Goal: Task Accomplishment & Management: Use online tool/utility

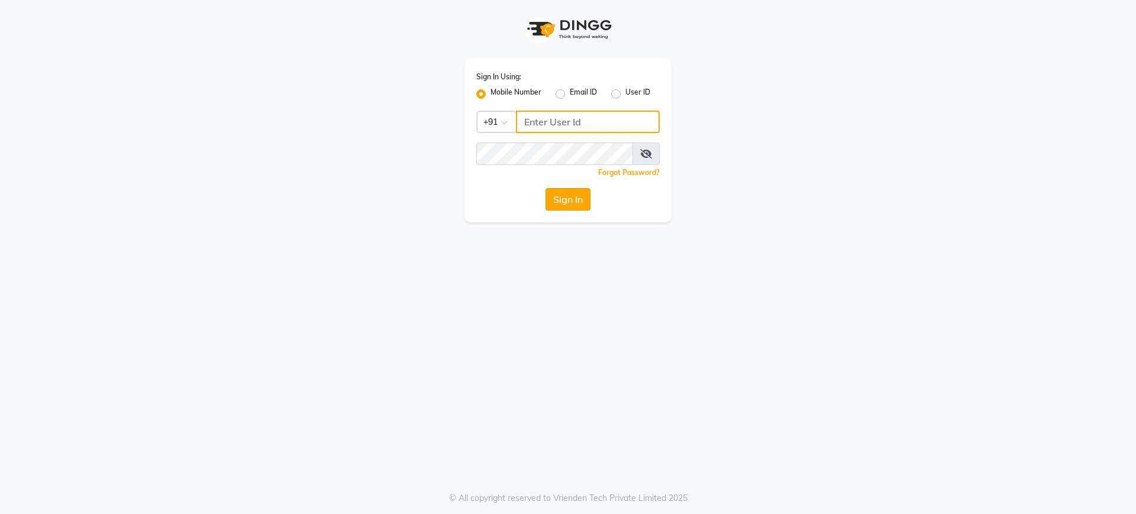
type input "9737504300"
click at [568, 202] on button "Sign In" at bounding box center [568, 199] width 45 height 22
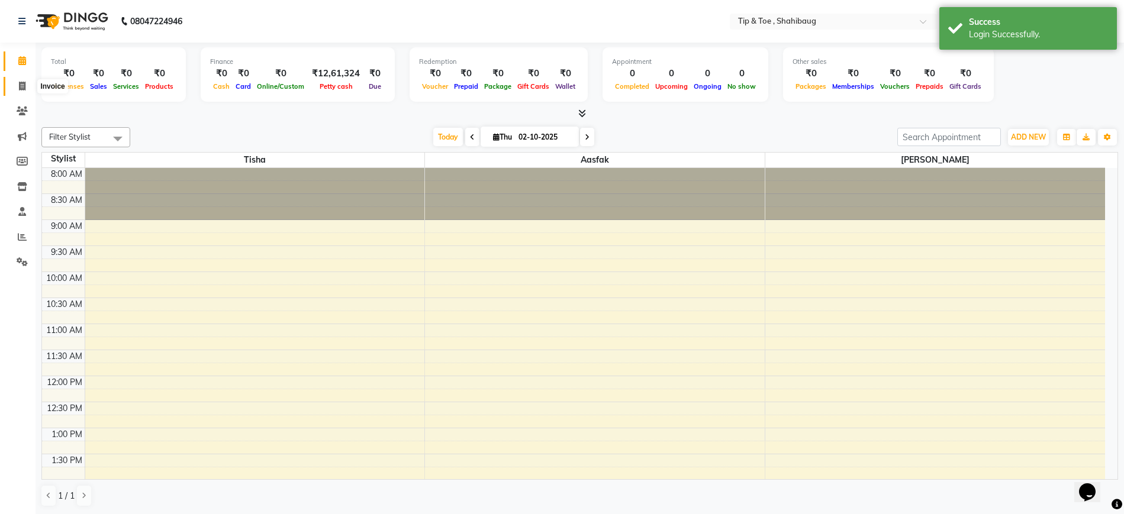
click at [21, 85] on icon at bounding box center [22, 86] width 7 height 9
select select "5489"
select select "service"
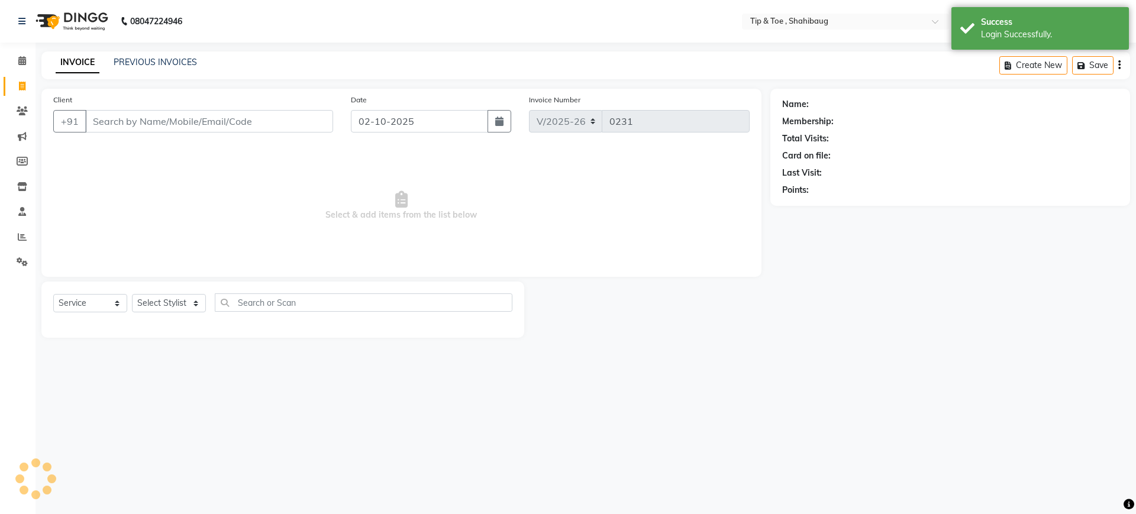
click at [108, 121] on input "Client" at bounding box center [209, 121] width 248 height 22
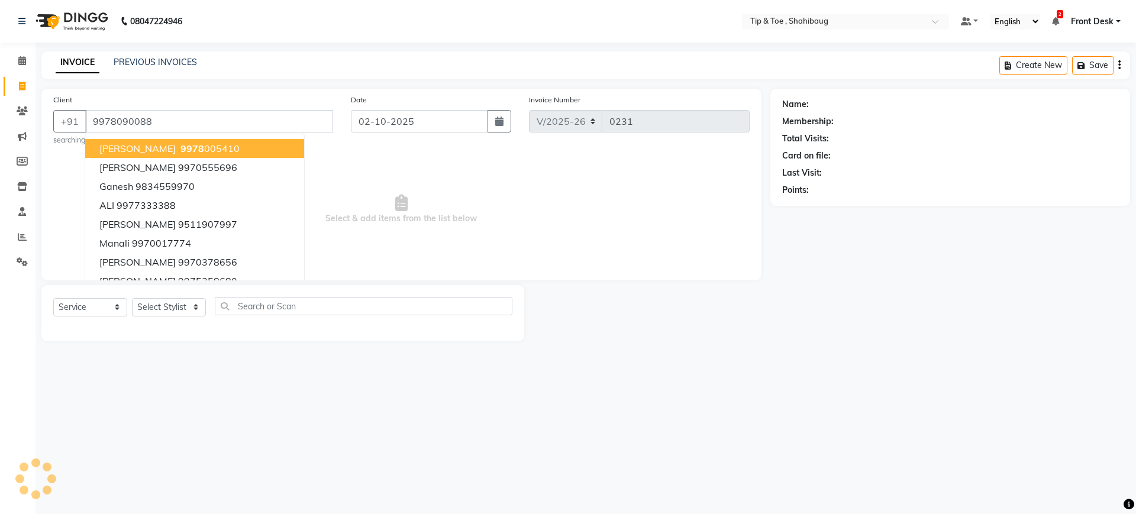
type input "9978090088"
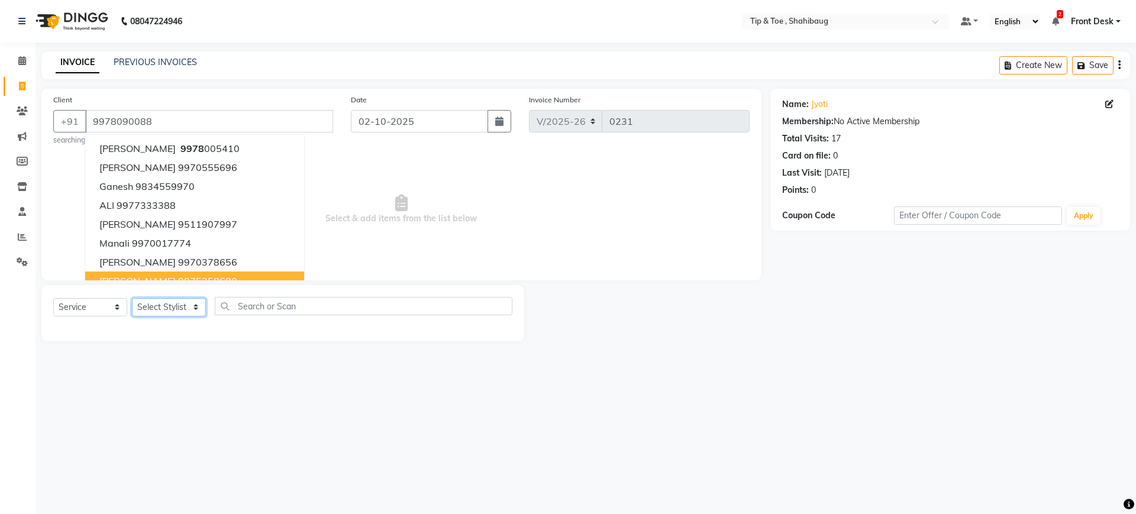
click at [165, 306] on select "Select Stylist Aasfak Front Desk [PERSON_NAME] [PERSON_NAME]" at bounding box center [169, 307] width 74 height 18
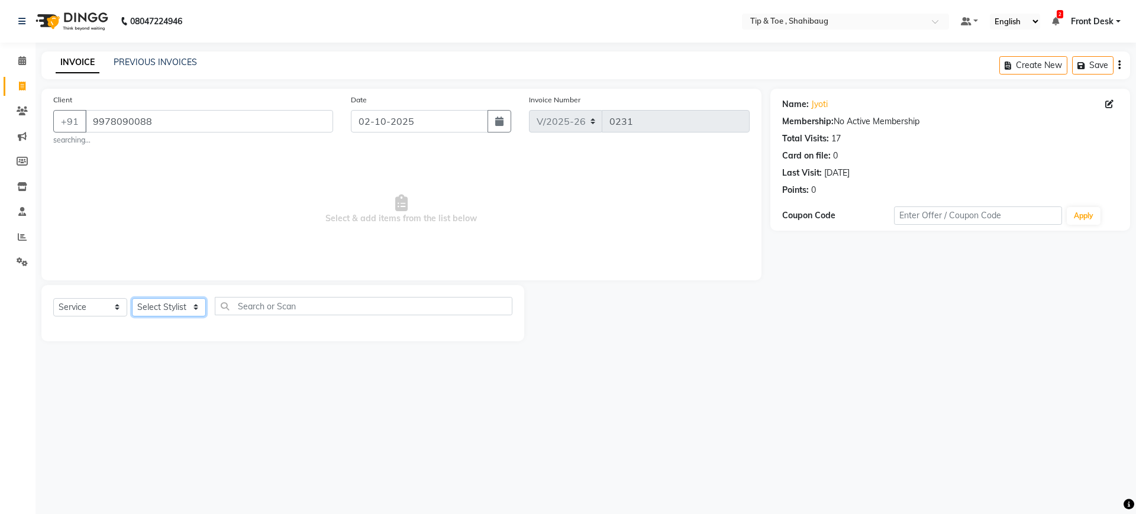
select select "37100"
click at [132, 298] on select "Select Stylist Aasfak Front Desk [PERSON_NAME] [PERSON_NAME]" at bounding box center [169, 307] width 74 height 18
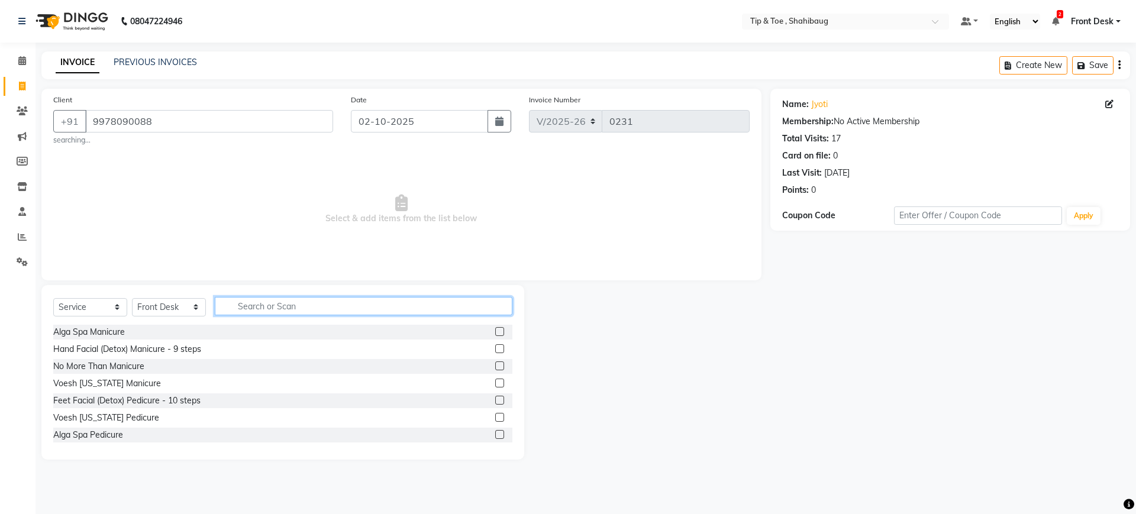
click at [225, 307] on input "text" at bounding box center [364, 306] width 298 height 18
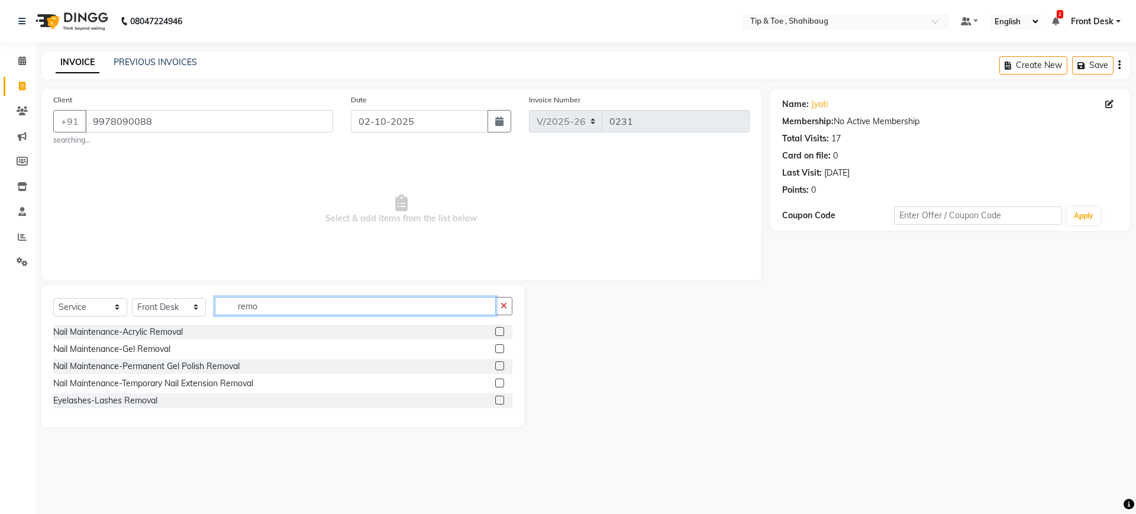
type input "remo"
click at [499, 349] on label at bounding box center [499, 348] width 9 height 9
click at [499, 349] on input "checkbox" at bounding box center [499, 350] width 8 height 8
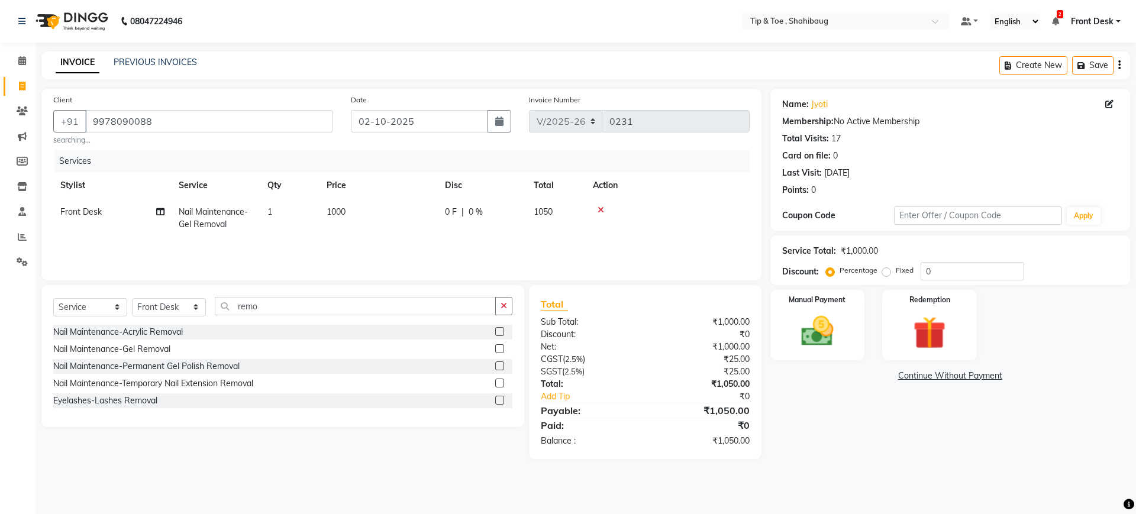
click at [500, 350] on label at bounding box center [499, 348] width 9 height 9
click at [500, 350] on input "checkbox" at bounding box center [499, 350] width 8 height 8
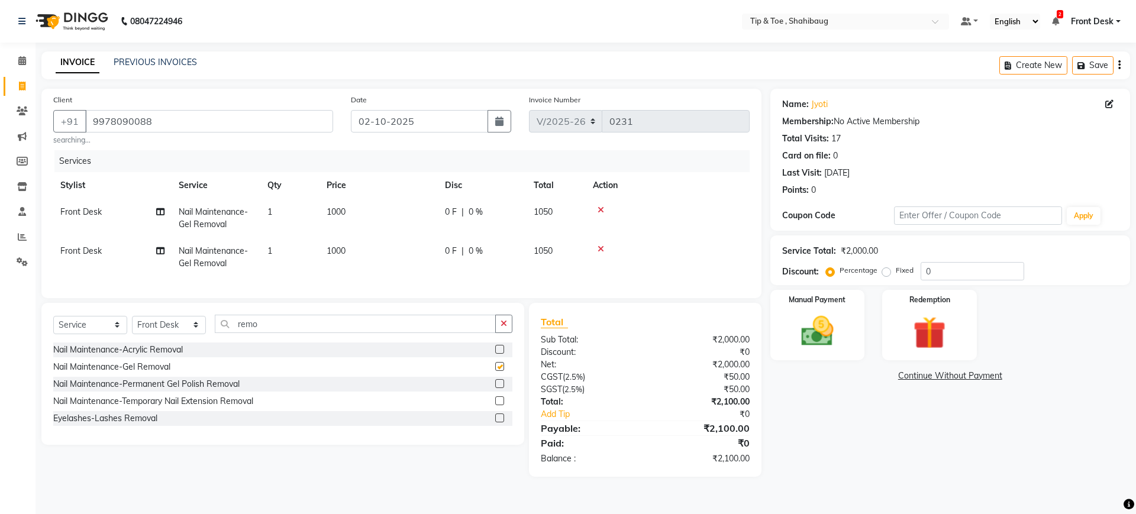
checkbox input "false"
click at [594, 247] on div at bounding box center [668, 249] width 150 height 8
click at [604, 243] on td at bounding box center [668, 257] width 164 height 39
click at [603, 249] on icon at bounding box center [601, 249] width 7 height 8
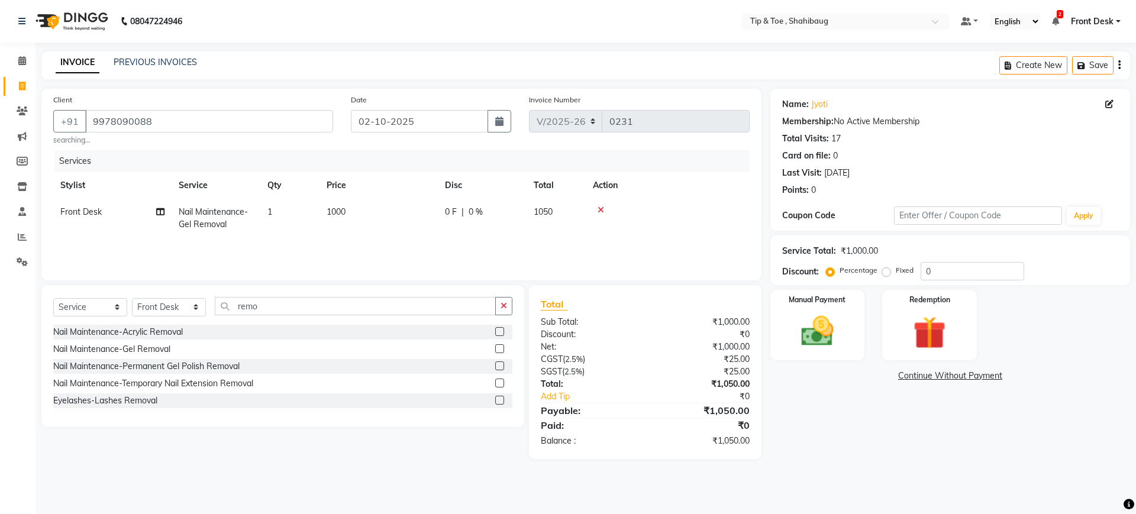
click at [601, 211] on icon at bounding box center [601, 210] width 7 height 8
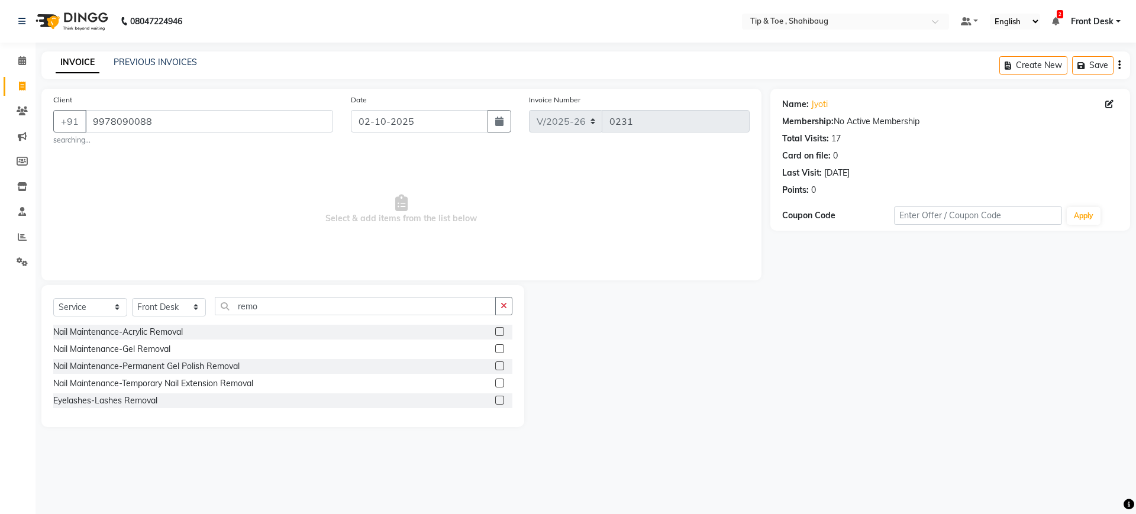
click at [502, 365] on label at bounding box center [499, 366] width 9 height 9
click at [502, 365] on input "checkbox" at bounding box center [499, 367] width 8 height 8
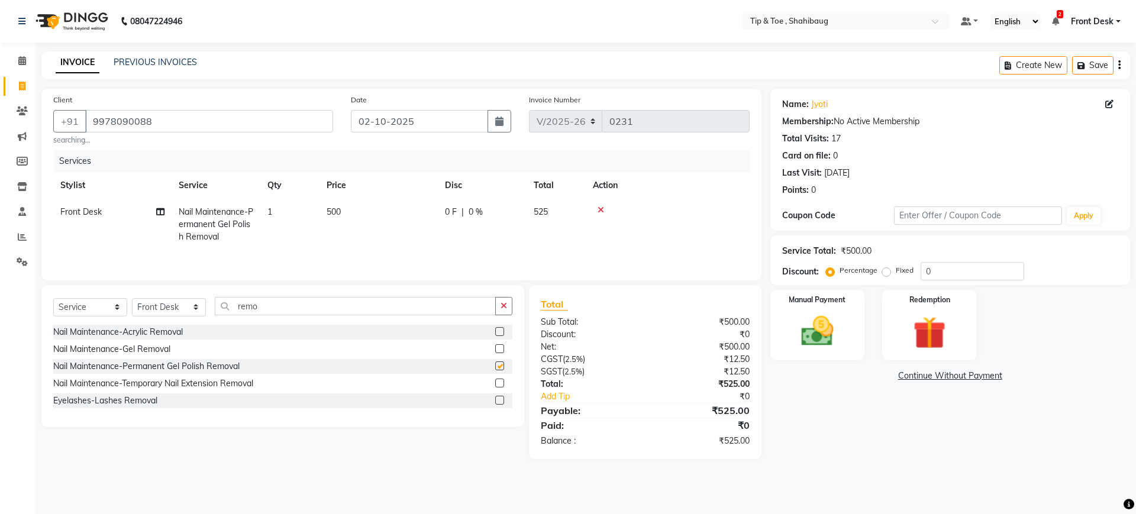
checkbox input "false"
click at [507, 315] on button "button" at bounding box center [503, 306] width 17 height 18
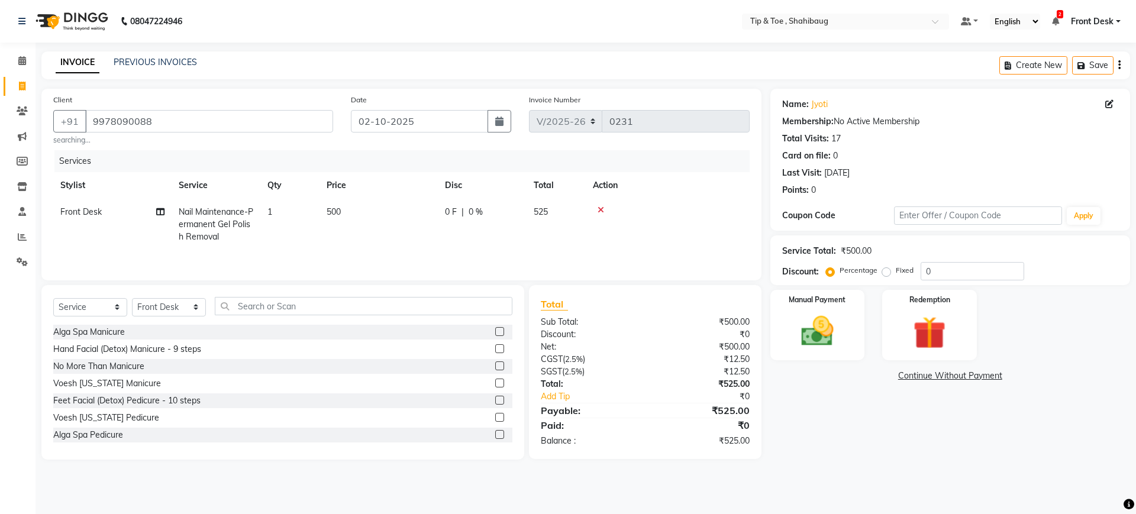
click at [388, 324] on div "Select Service Product Membership Package Voucher Prepaid Gift Card Select Styl…" at bounding box center [282, 311] width 459 height 28
click at [388, 311] on input "text" at bounding box center [364, 306] width 298 height 18
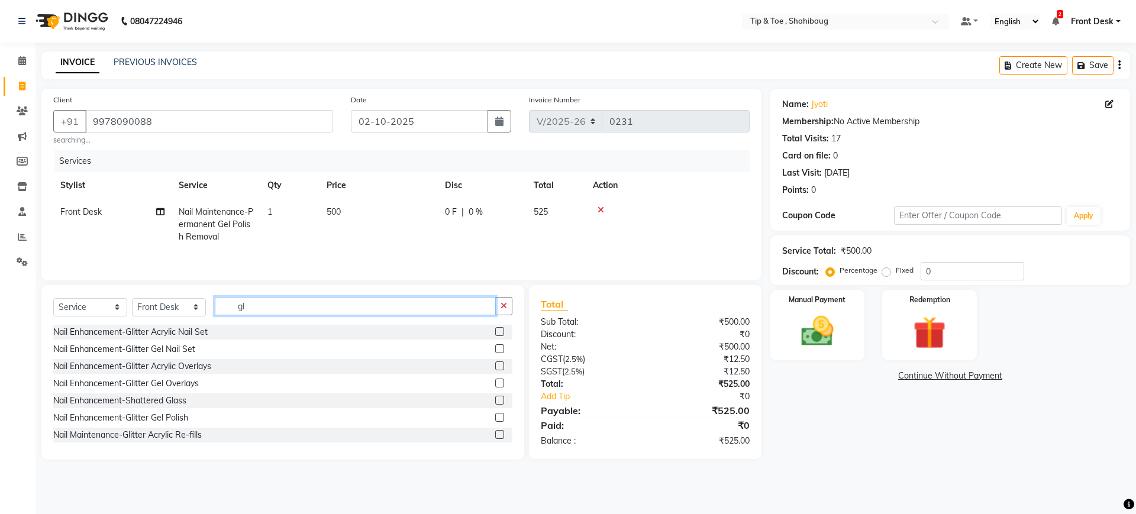
type input "gl"
click at [495, 418] on label at bounding box center [499, 417] width 9 height 9
click at [495, 418] on input "checkbox" at bounding box center [499, 418] width 8 height 8
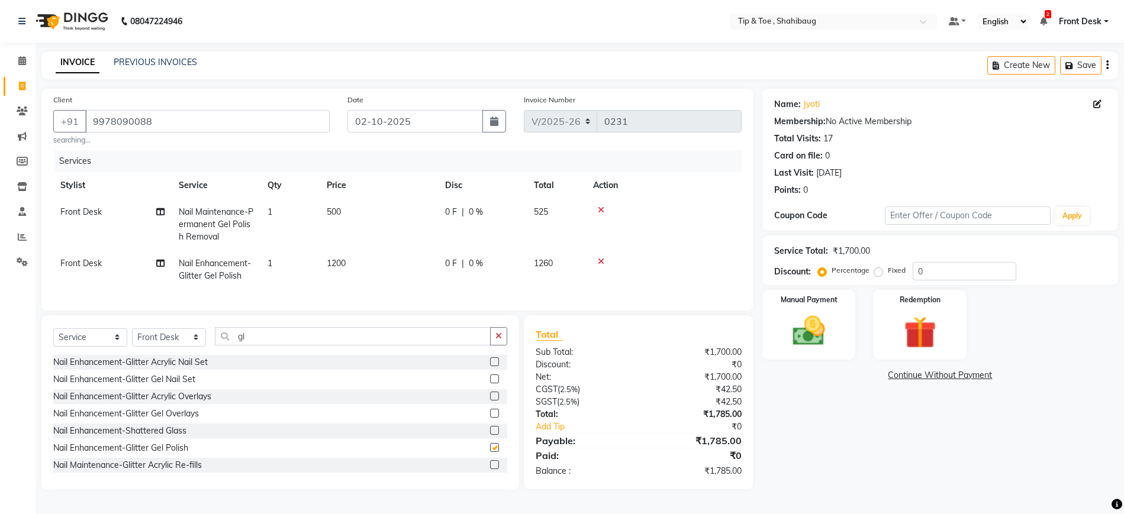
checkbox input "false"
click at [365, 260] on td "1200" at bounding box center [379, 269] width 118 height 39
select select "37100"
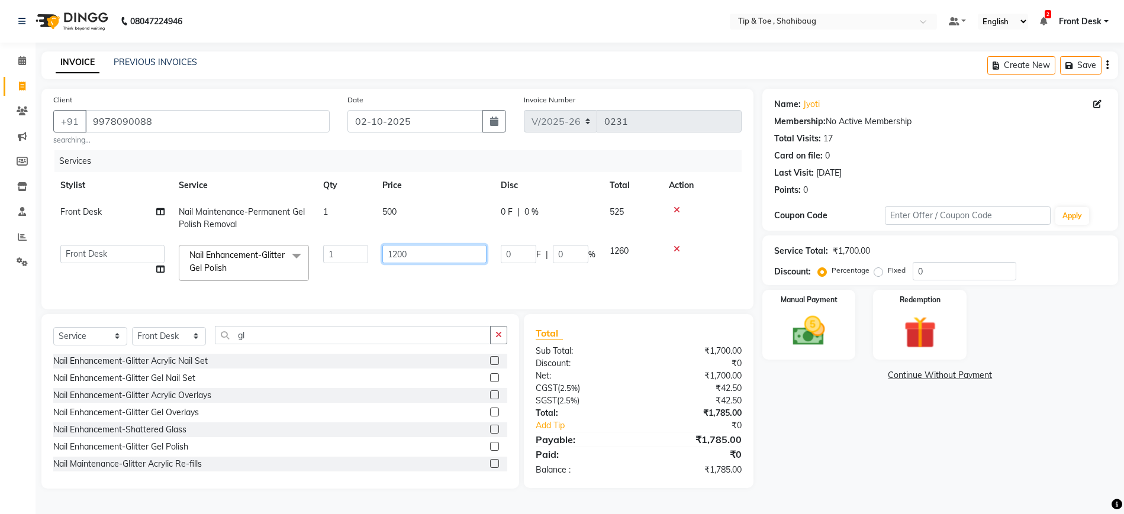
click at [412, 257] on input "1200" at bounding box center [434, 254] width 104 height 18
type input "1100"
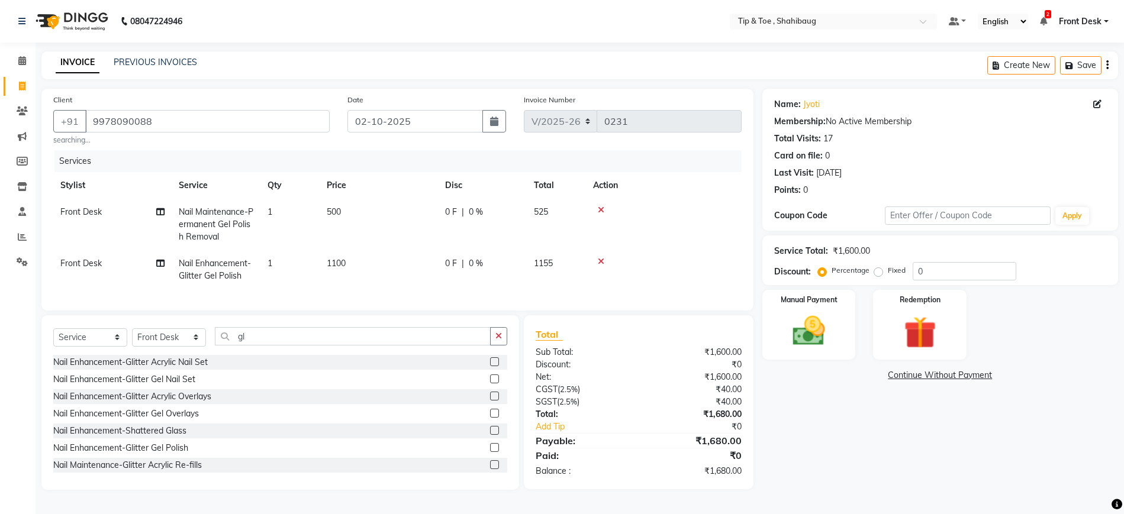
click at [712, 265] on td at bounding box center [664, 269] width 156 height 39
click at [484, 211] on div "0 F | 0 %" at bounding box center [482, 212] width 75 height 12
select select "37100"
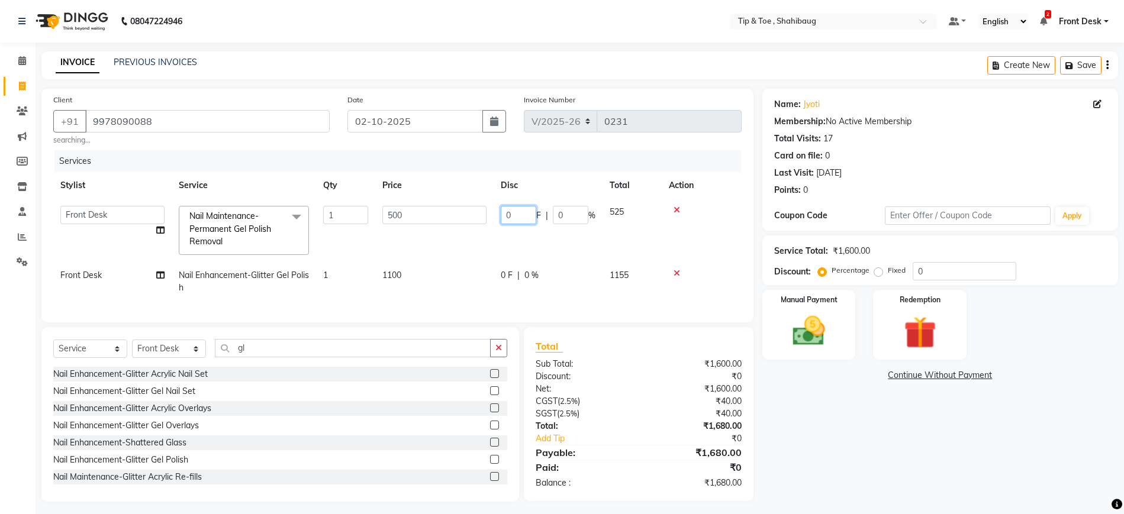
click at [515, 212] on input "0" at bounding box center [519, 215] width 36 height 18
type input "20"
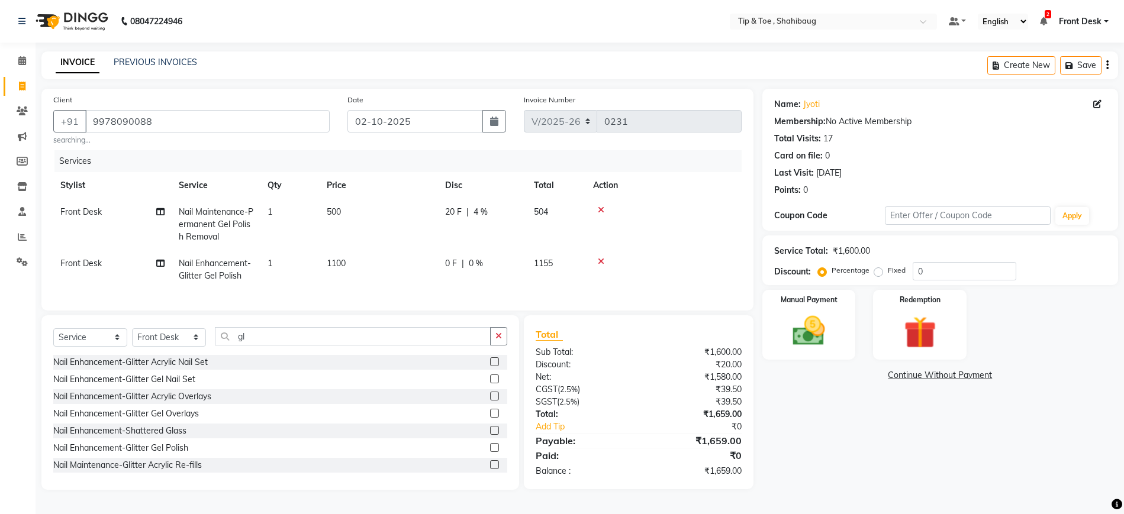
click at [707, 228] on td at bounding box center [664, 224] width 156 height 51
click at [488, 260] on div "0 F | 0 %" at bounding box center [482, 263] width 75 height 12
select select "37100"
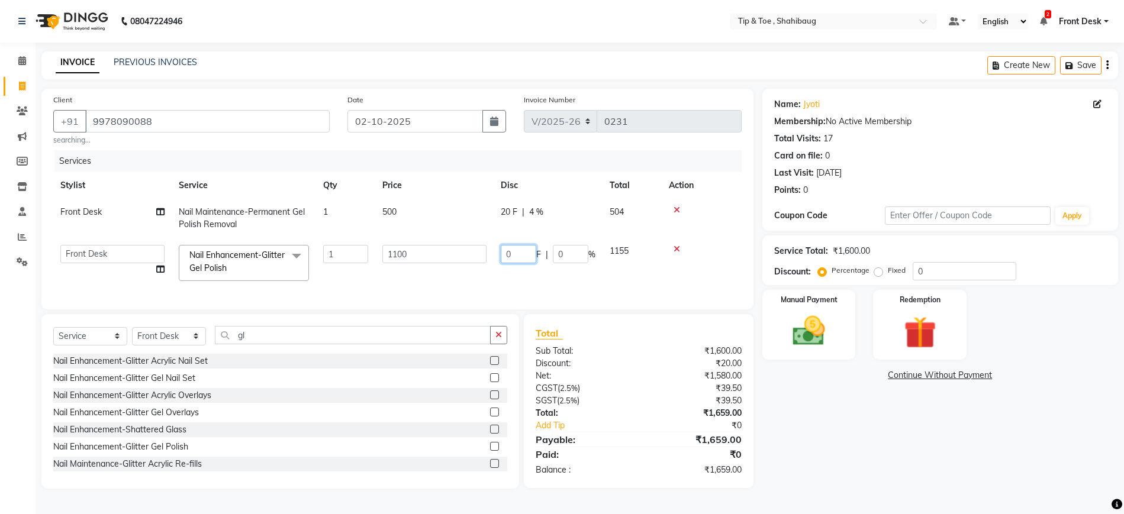
click at [517, 252] on input "0" at bounding box center [519, 254] width 36 height 18
type input "20"
click at [825, 417] on div "Name: Jyoti Membership: No Active Membership Total Visits: 17 Card on file: 0 L…" at bounding box center [944, 289] width 365 height 400
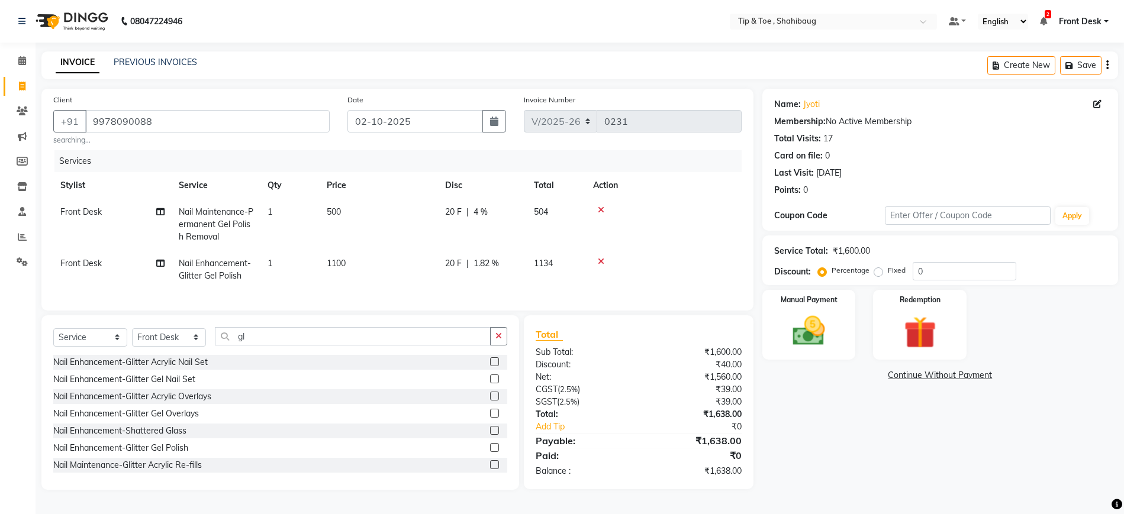
scroll to position [6, 0]
click at [491, 206] on div "20 F | 4 %" at bounding box center [482, 212] width 75 height 12
select select "37100"
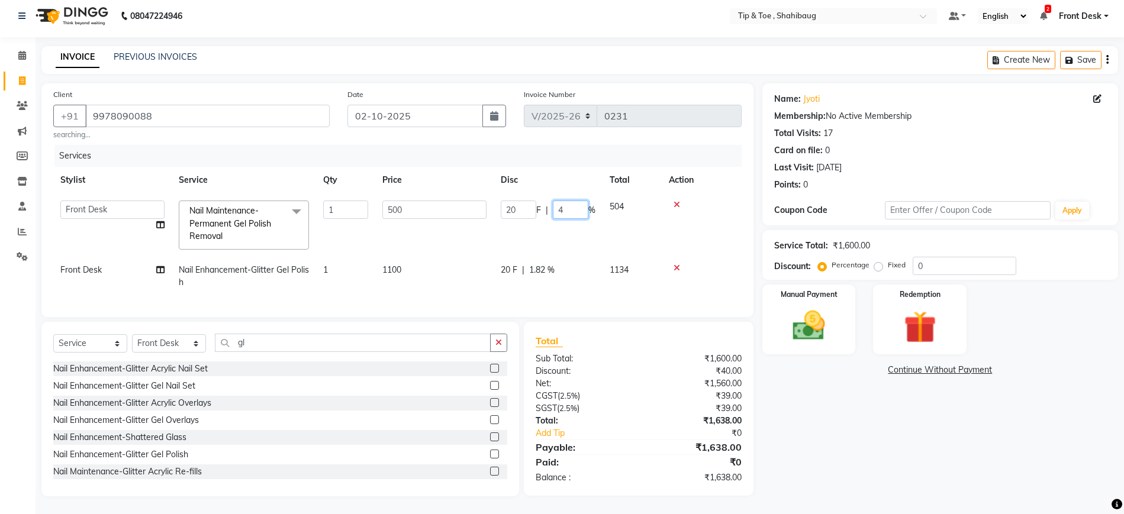
click at [575, 212] on input "4" at bounding box center [571, 210] width 36 height 18
type input "20"
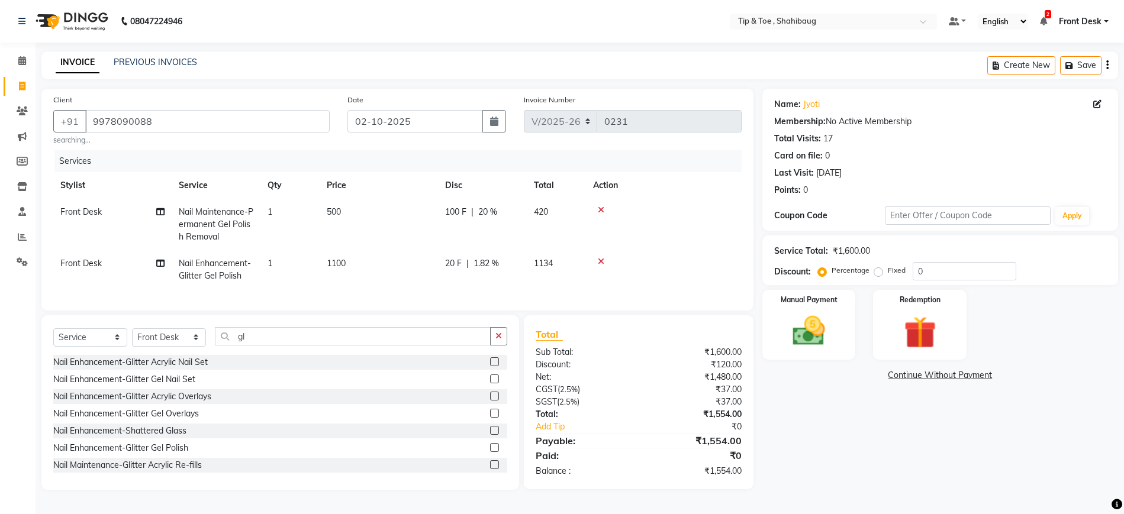
click at [955, 105] on div "Name: Jyoti Membership: No Active Membership Total Visits: 17 Card on file: 0 L…" at bounding box center [940, 144] width 332 height 103
click at [502, 257] on div "20 F | 1.82 %" at bounding box center [482, 263] width 75 height 12
select select "37100"
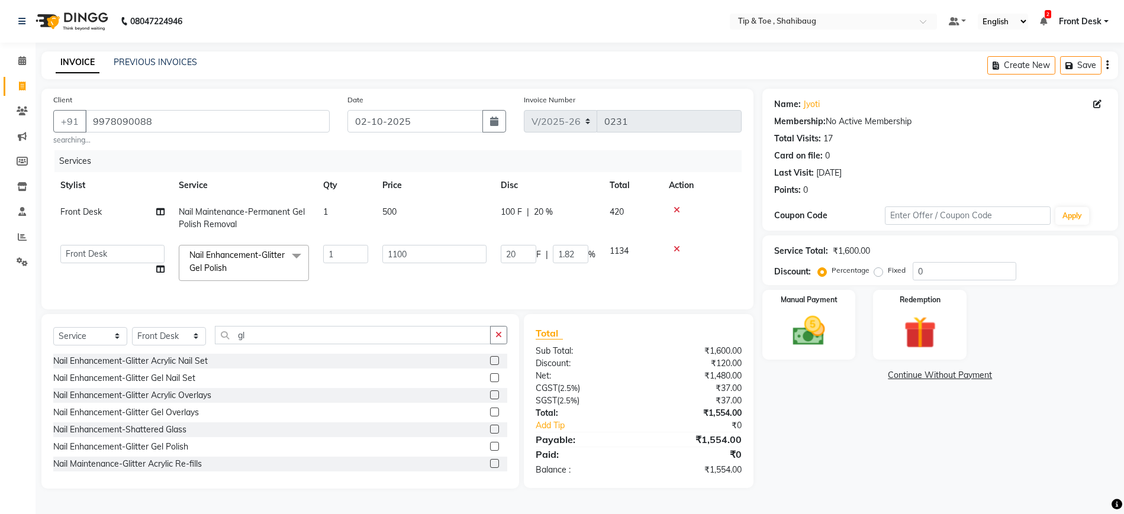
scroll to position [5, 0]
click at [574, 247] on input "1.82" at bounding box center [571, 254] width 36 height 18
type input "1"
type input "20"
